Goal: Task Accomplishment & Management: Manage account settings

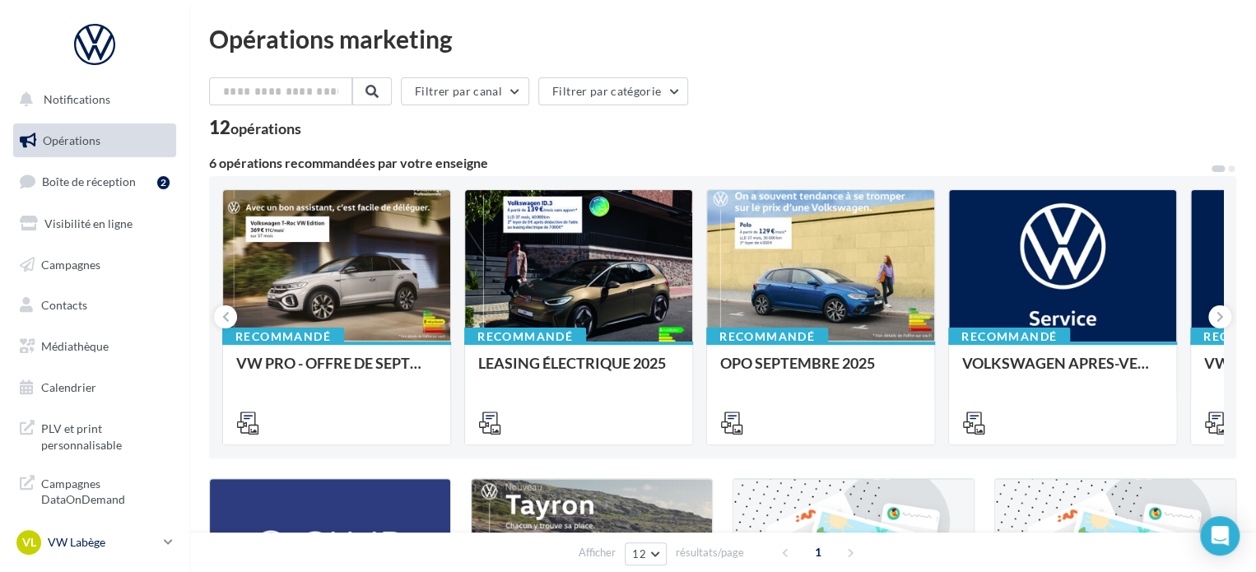
click at [166, 540] on icon at bounding box center [168, 542] width 9 height 14
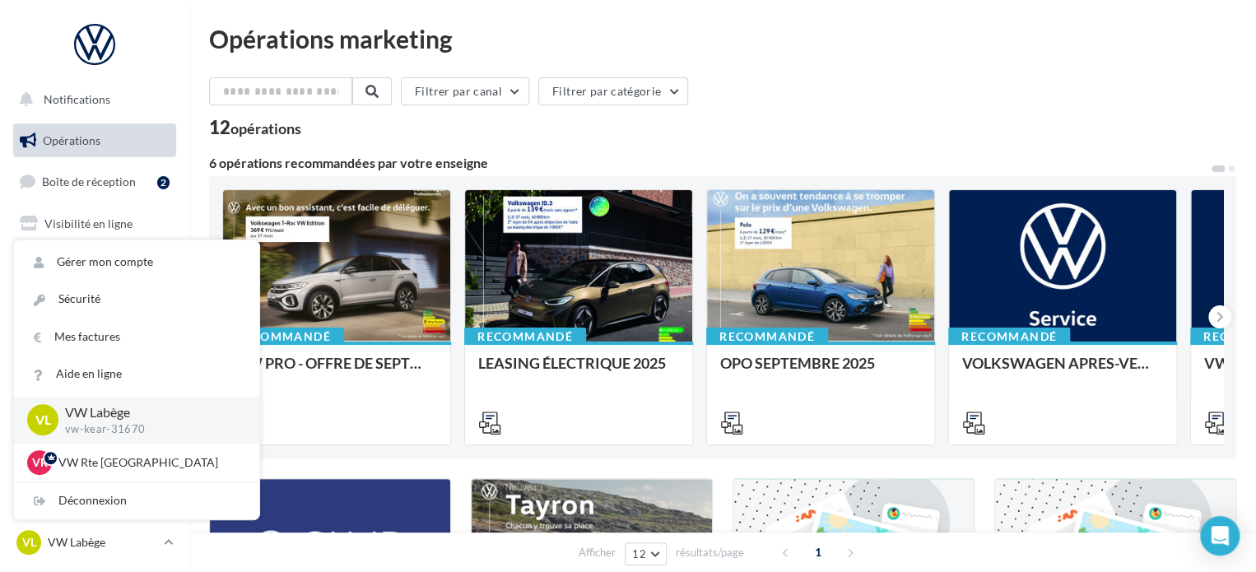
click at [739, 22] on div "Opérations marketing Filtrer par canal Filtrer par catégorie 12 opérations 6 op…" at bounding box center [722, 559] width 1067 height 1119
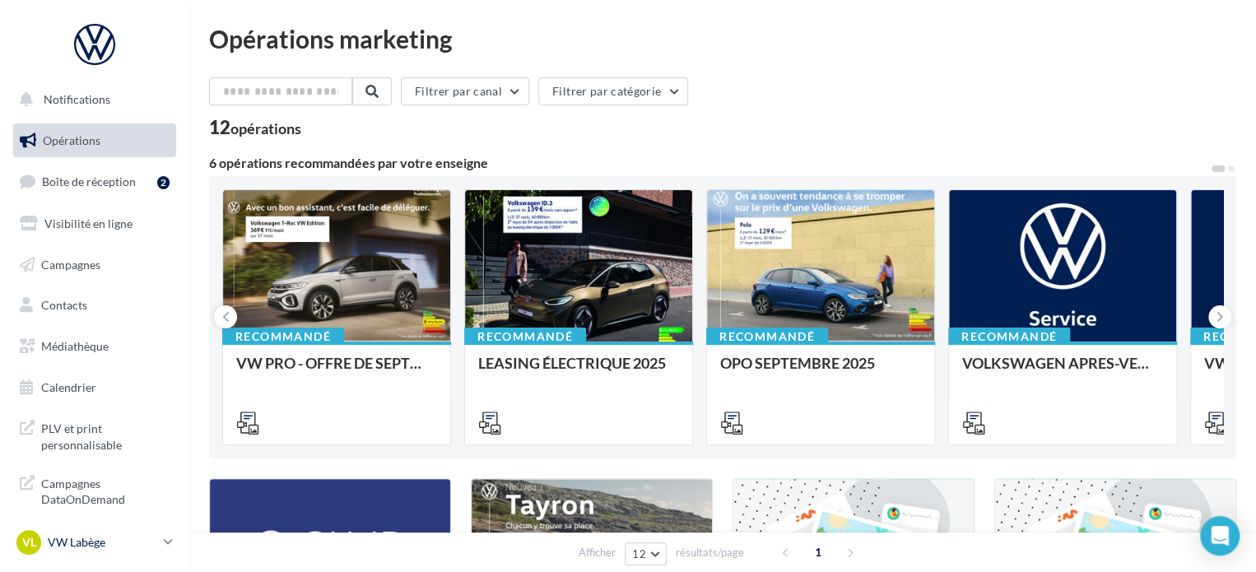
click at [160, 538] on link "VL VW Labège vw-kear-31670" at bounding box center [94, 542] width 163 height 31
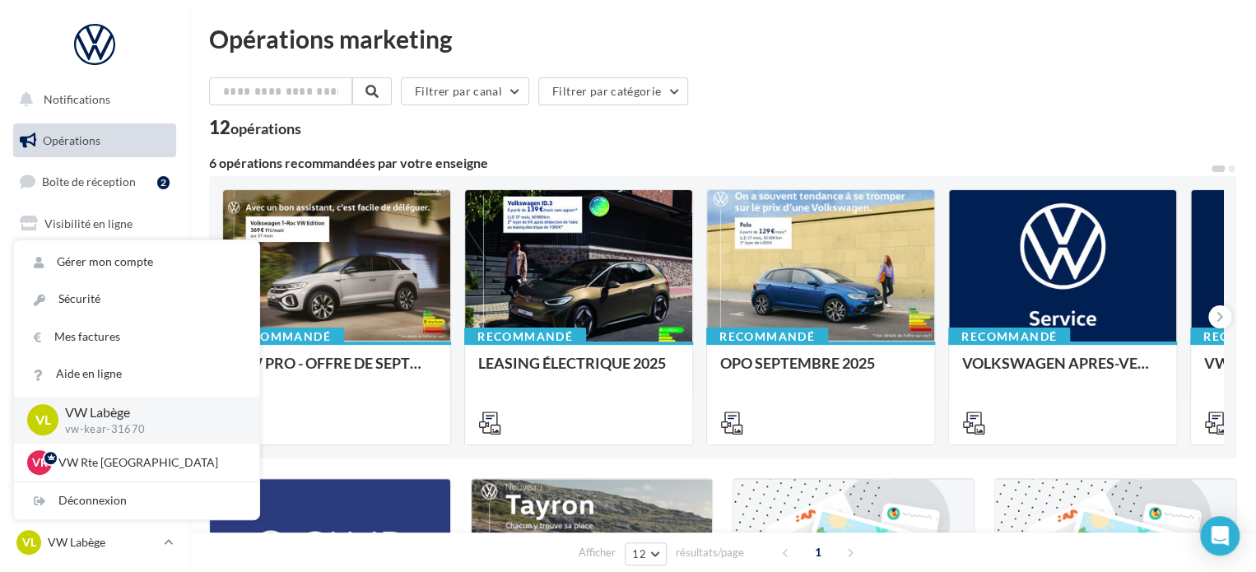
click at [559, 44] on div "Opérations marketing" at bounding box center [722, 38] width 1027 height 25
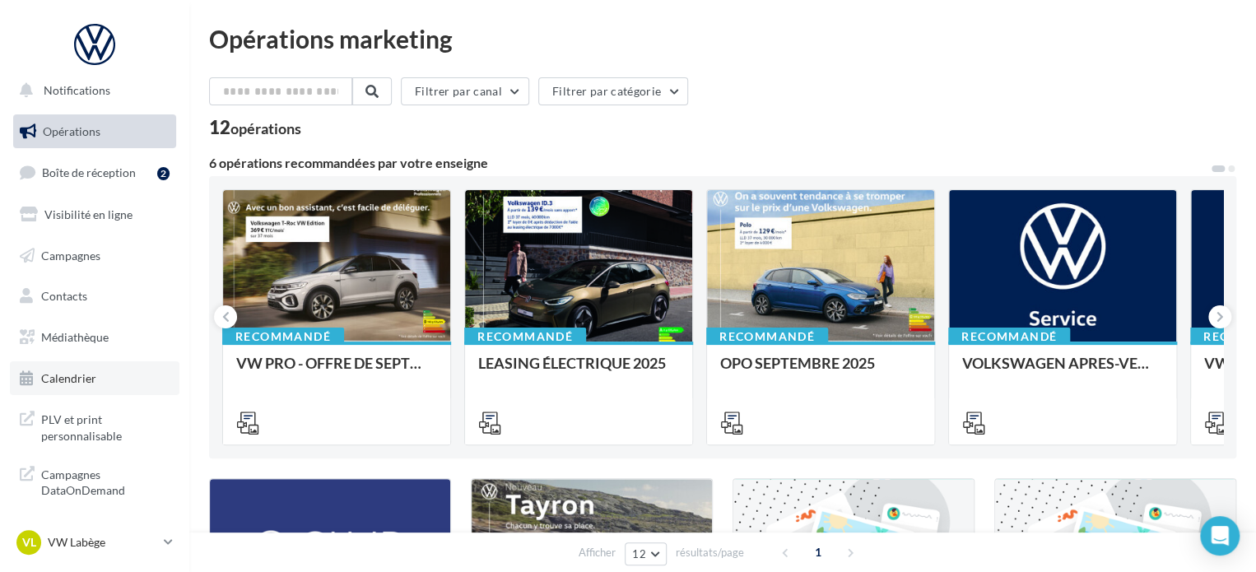
scroll to position [14, 0]
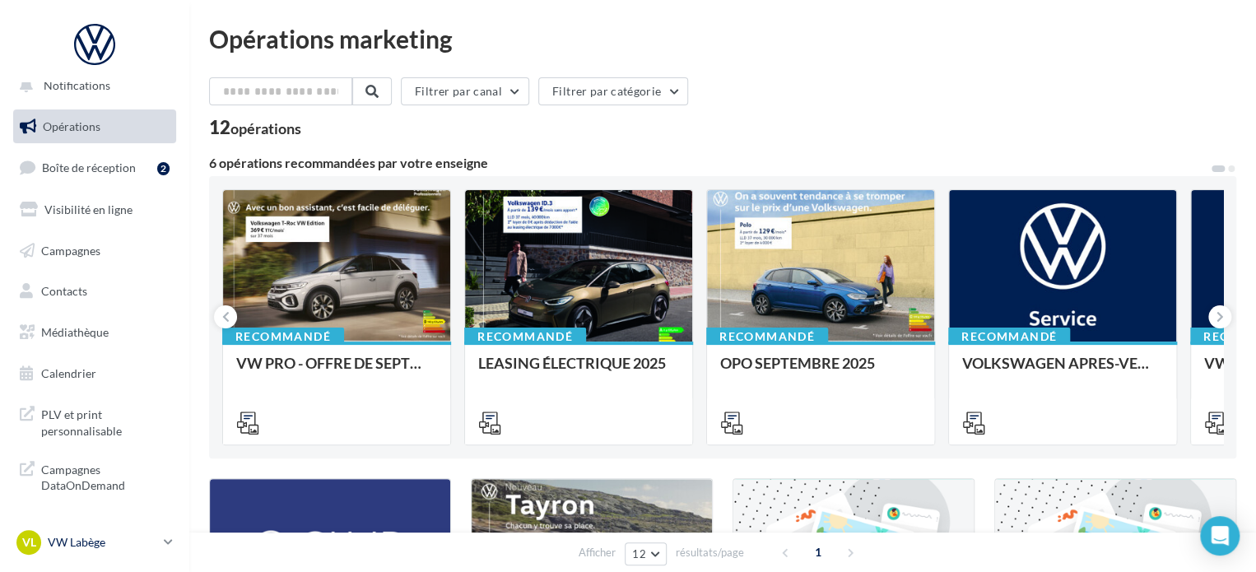
click at [155, 541] on p "VW Labège" at bounding box center [102, 542] width 109 height 16
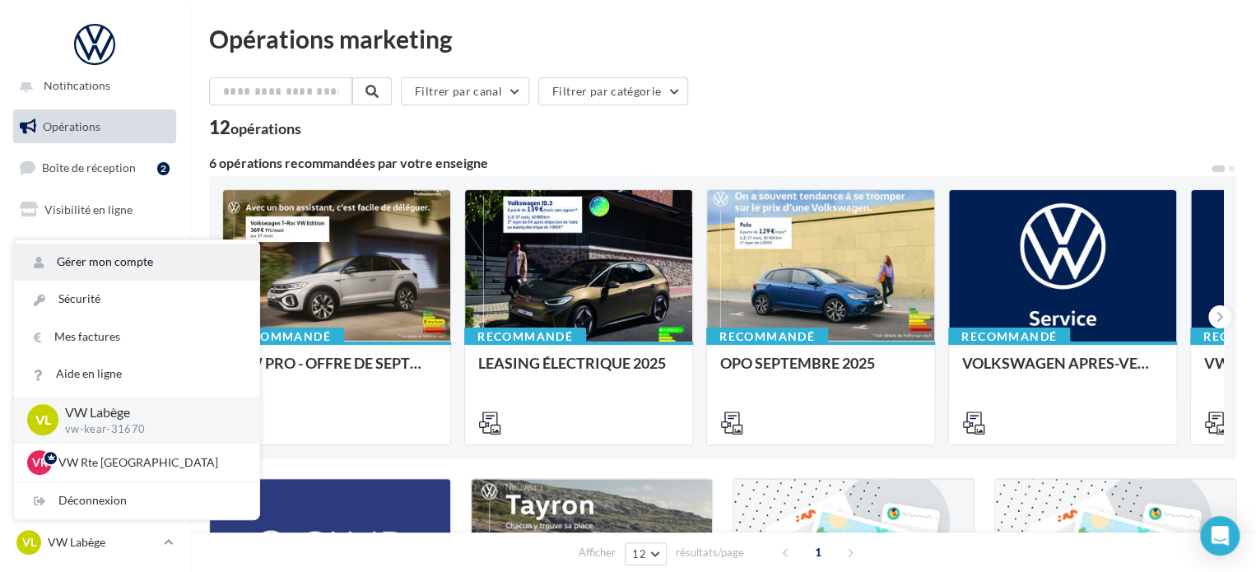
click at [103, 264] on link "Gérer mon compte" at bounding box center [136, 262] width 245 height 37
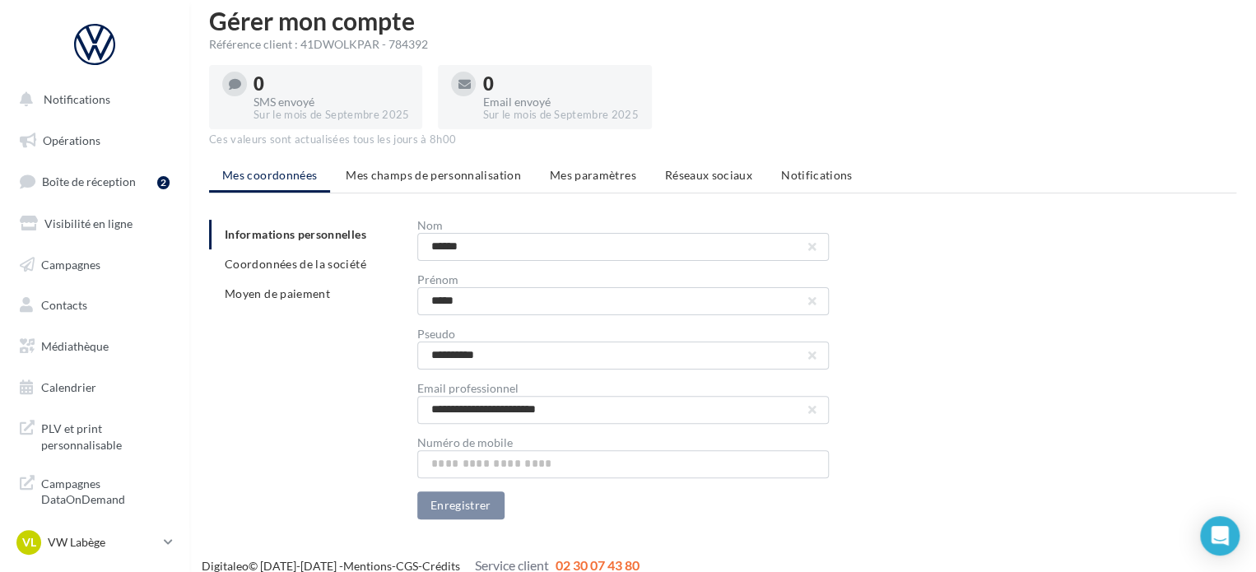
scroll to position [35, 0]
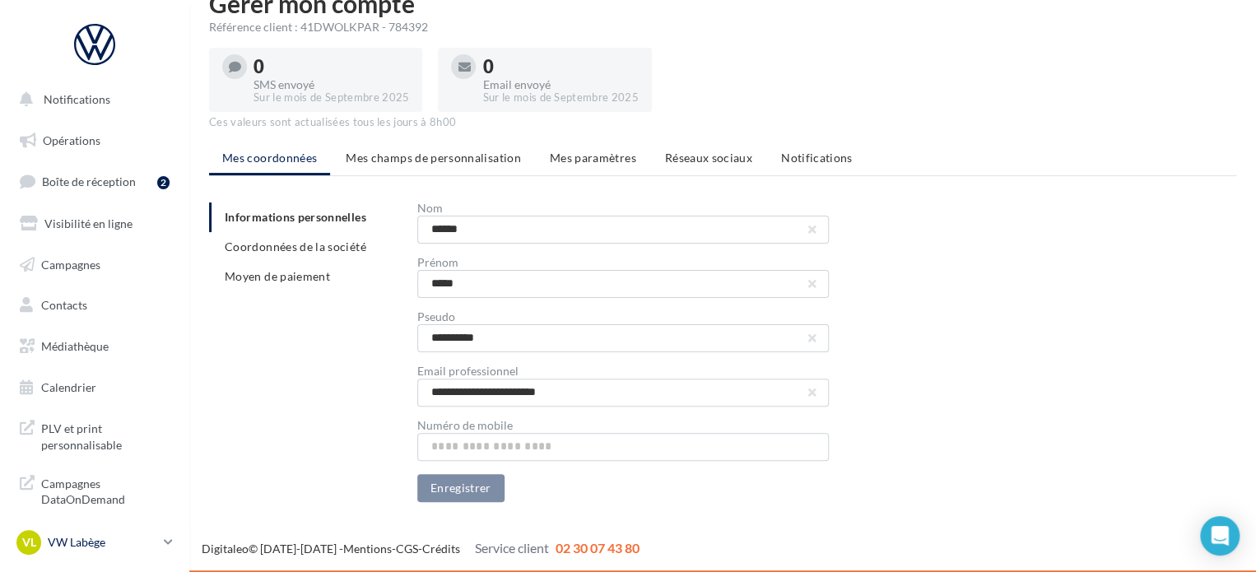
click at [172, 539] on icon at bounding box center [168, 542] width 9 height 14
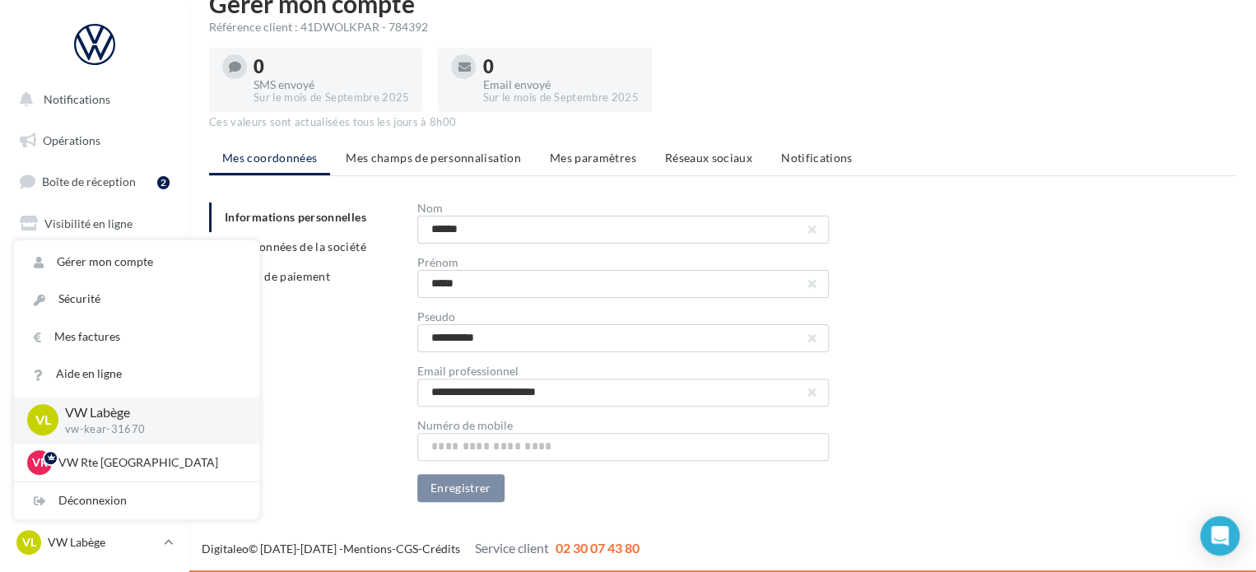
click at [1087, 275] on div "**********" at bounding box center [826, 353] width 819 height 300
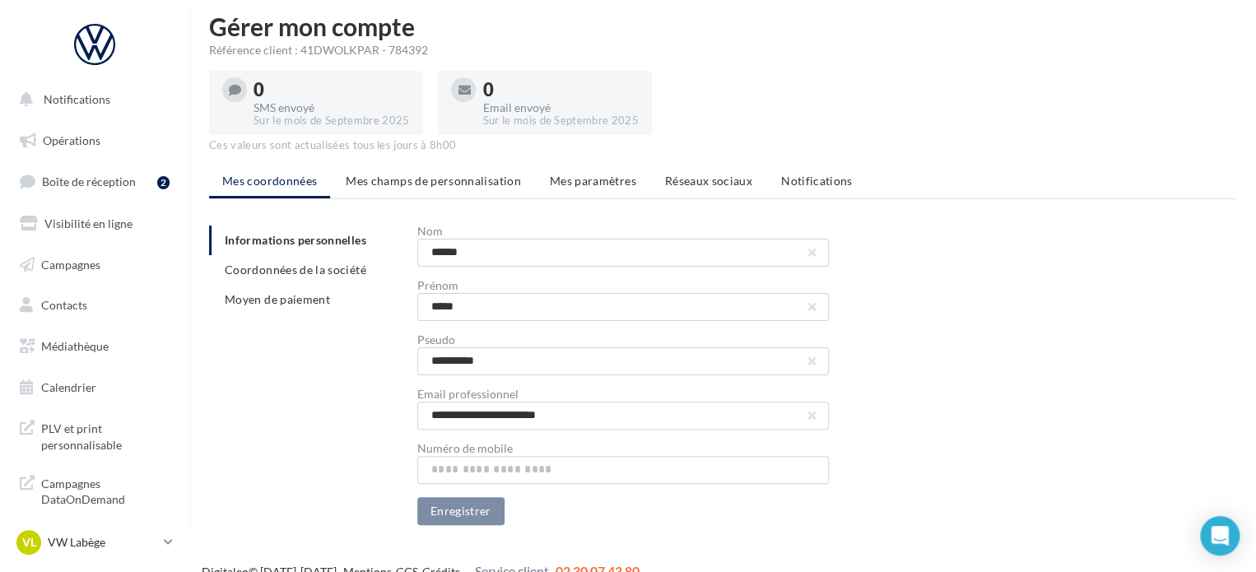
scroll to position [0, 0]
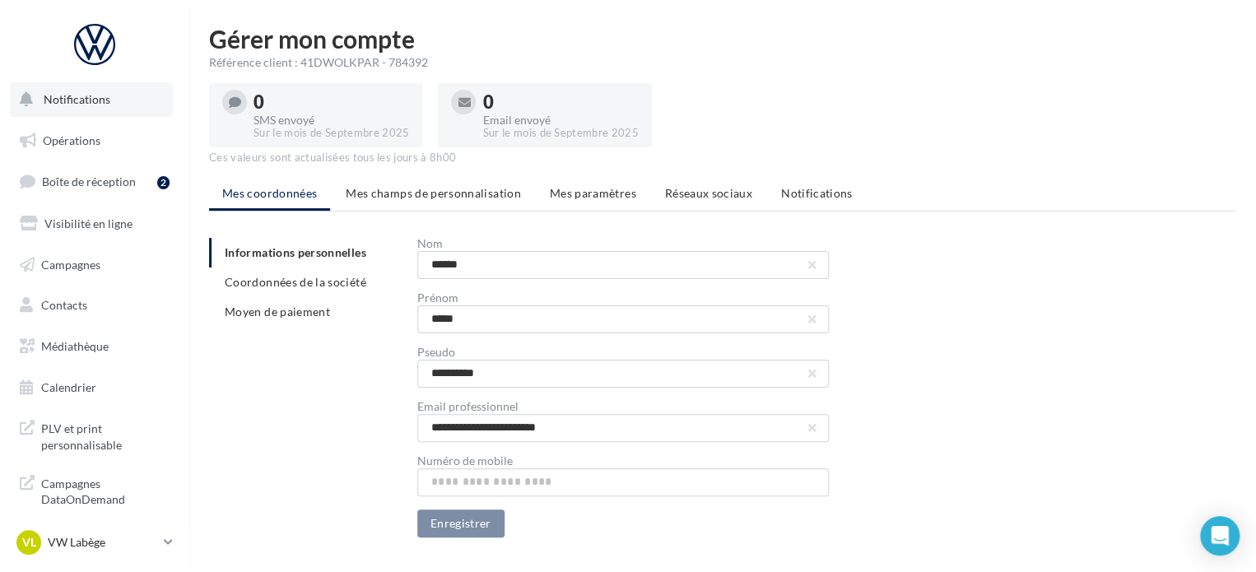
click at [56, 103] on span "Notifications" at bounding box center [77, 99] width 67 height 14
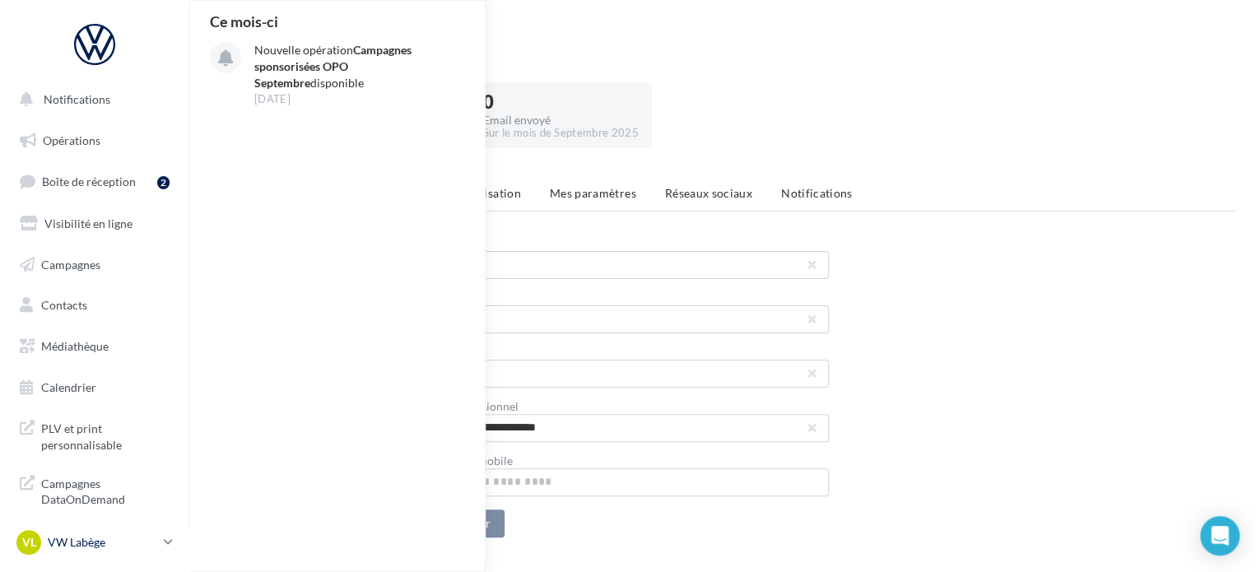
click at [150, 546] on p "VW Labège" at bounding box center [102, 542] width 109 height 16
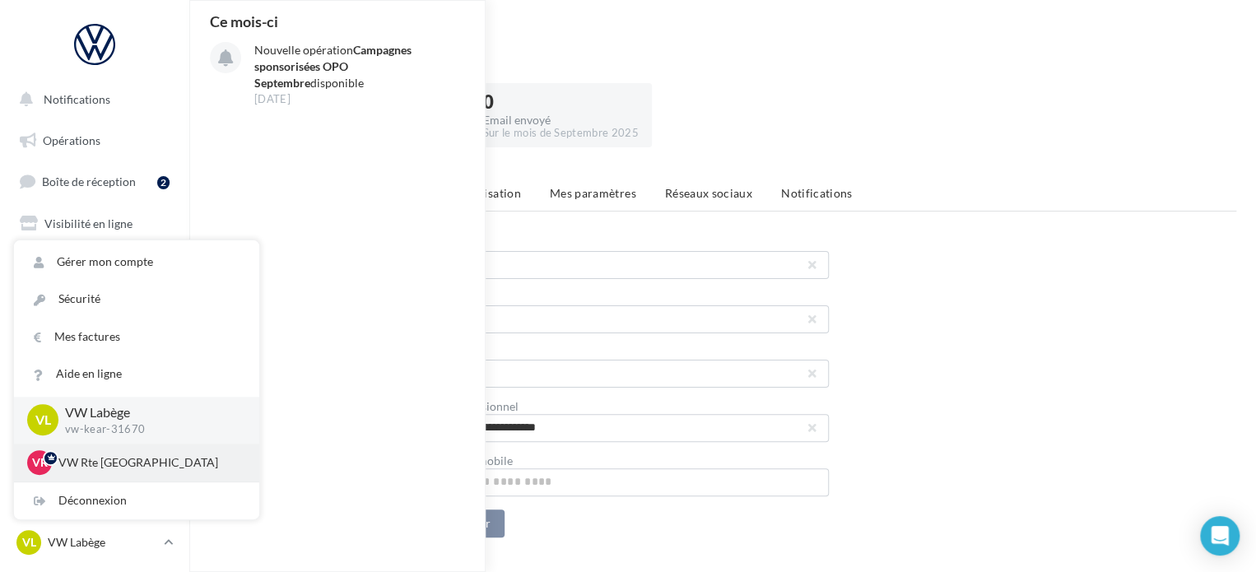
click at [96, 454] on p "VW Rte [GEOGRAPHIC_DATA]" at bounding box center [148, 462] width 181 height 16
